Goal: Task Accomplishment & Management: Use online tool/utility

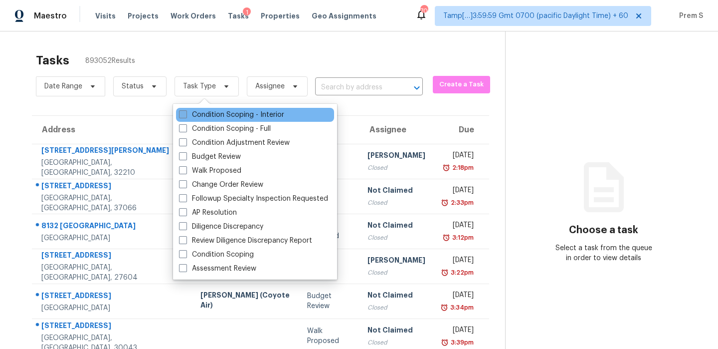
click at [195, 110] on label "Condition Scoping - Interior" at bounding box center [231, 115] width 105 height 10
click at [186, 110] on input "Condition Scoping - Interior" at bounding box center [182, 113] width 6 height 6
checkbox input "true"
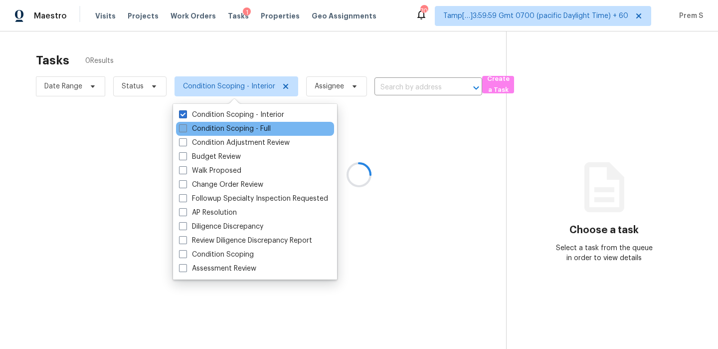
click at [196, 126] on label "Condition Scoping - Full" at bounding box center [225, 129] width 92 height 10
click at [186, 126] on input "Condition Scoping - Full" at bounding box center [182, 127] width 6 height 6
checkbox input "true"
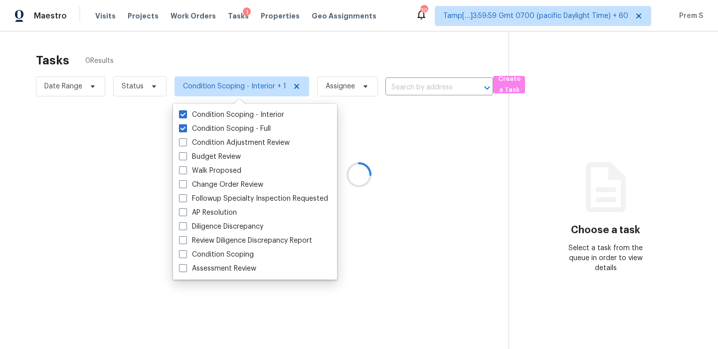
click at [145, 86] on div at bounding box center [359, 174] width 718 height 349
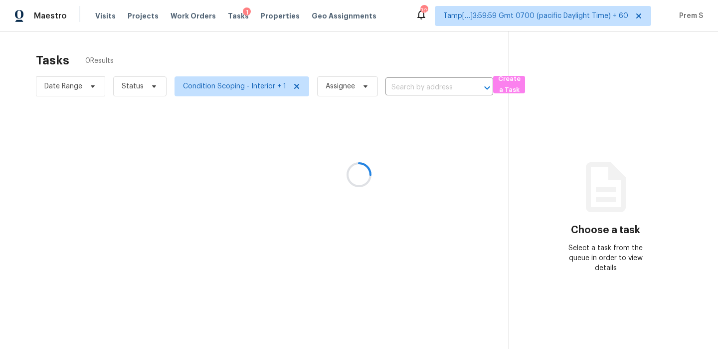
click at [145, 86] on div at bounding box center [359, 174] width 718 height 349
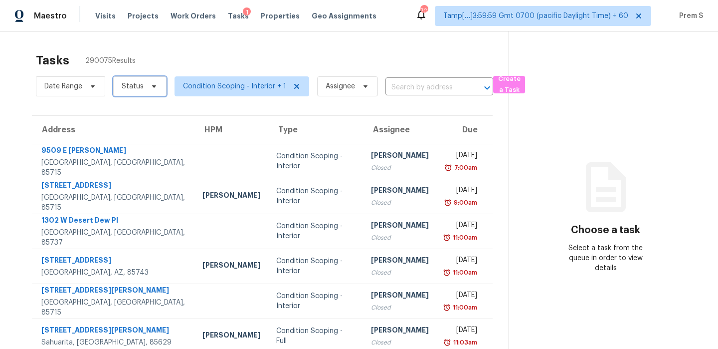
click at [130, 95] on span "Status" at bounding box center [139, 86] width 53 height 20
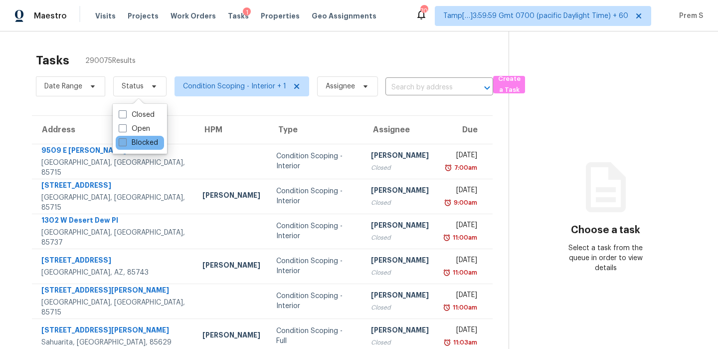
click at [139, 144] on label "Blocked" at bounding box center [138, 143] width 39 height 10
click at [125, 144] on input "Blocked" at bounding box center [122, 141] width 6 height 6
checkbox input "true"
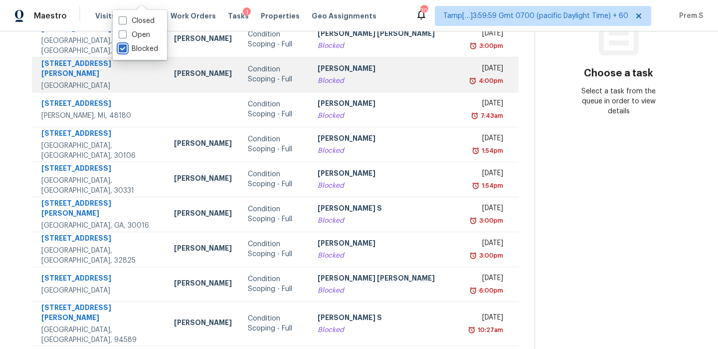
scroll to position [171, 0]
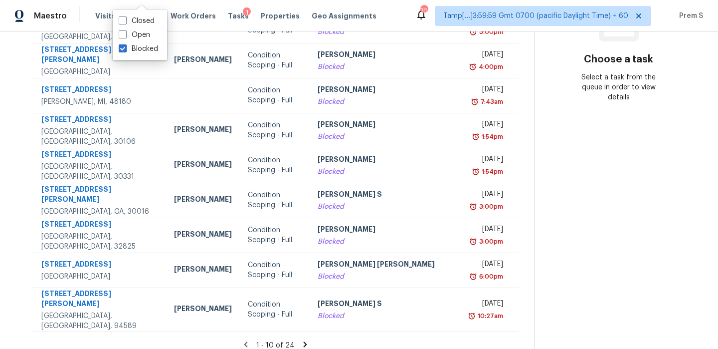
click at [553, 196] on section "Choose a task Select a task from the queue in order to view details" at bounding box center [619, 109] width 168 height 497
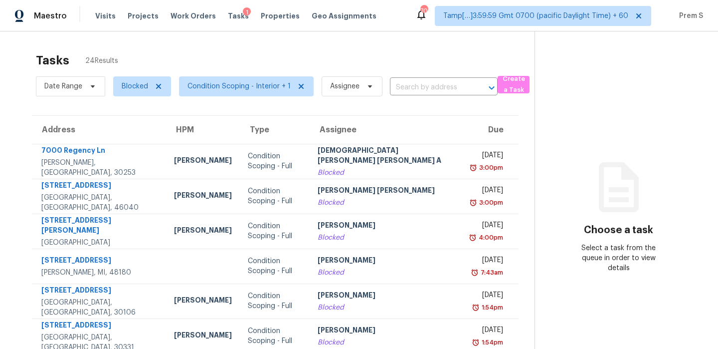
scroll to position [3, 0]
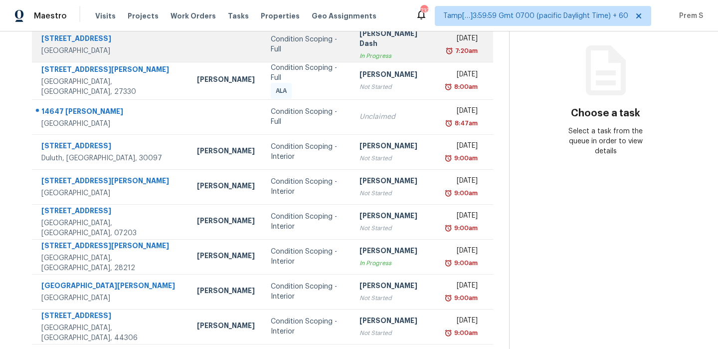
scroll to position [171, 0]
